Goal: Navigation & Orientation: Find specific page/section

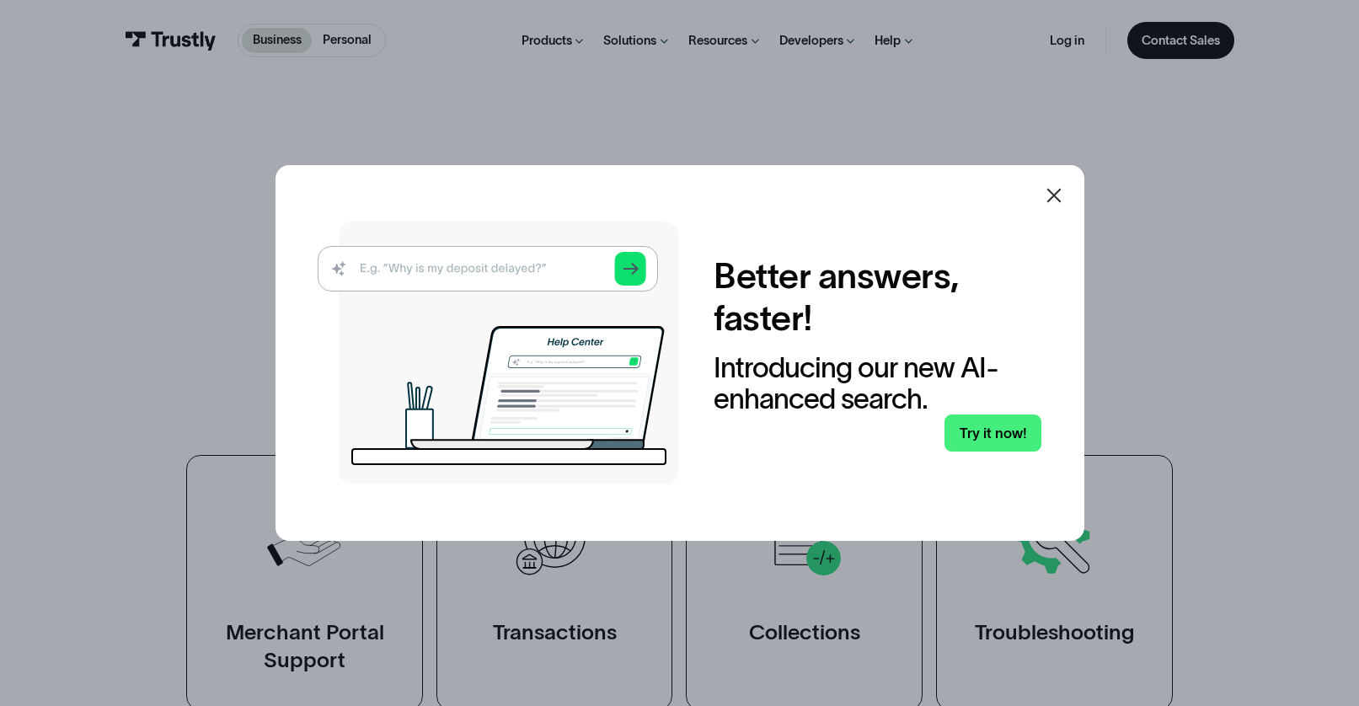
click at [543, 274] on img at bounding box center [498, 353] width 361 height 263
click at [617, 256] on img at bounding box center [498, 353] width 361 height 263
click at [622, 259] on img at bounding box center [498, 353] width 361 height 263
click at [1016, 434] on link "Try it now!" at bounding box center [992, 432] width 97 height 37
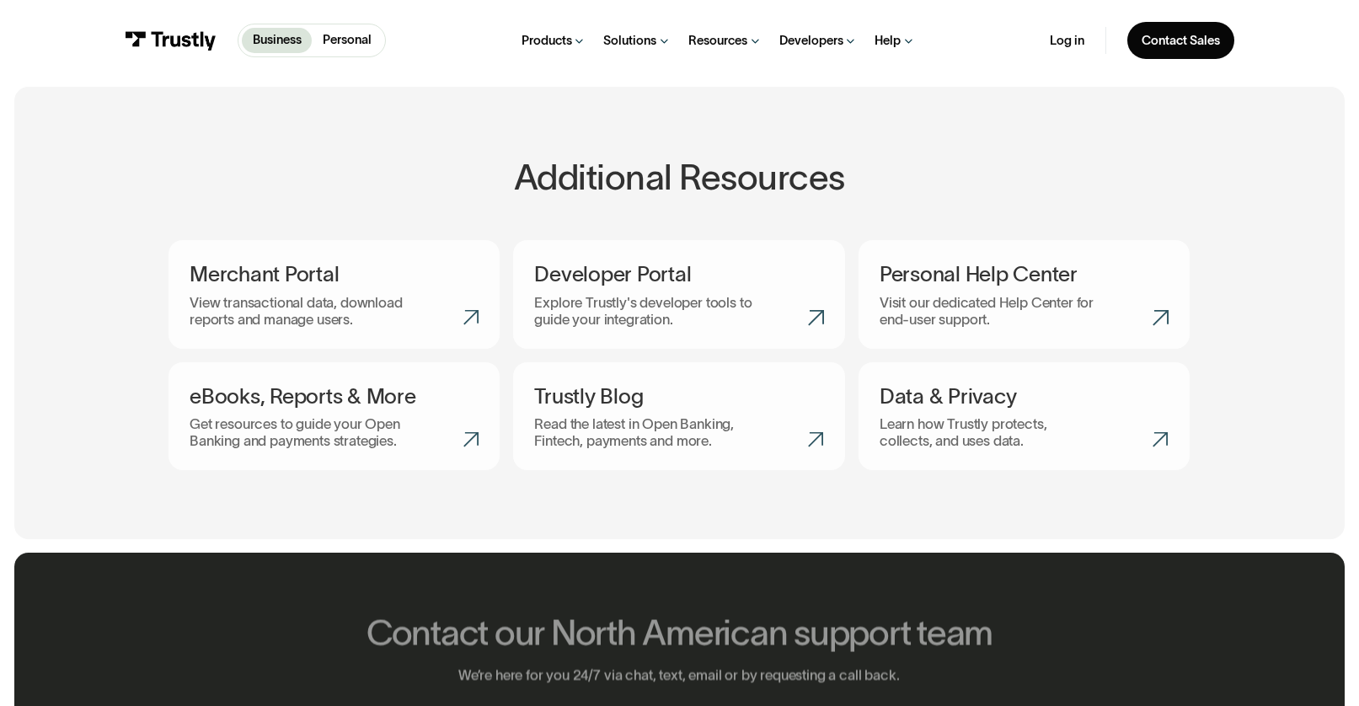
scroll to position [274, 0]
